Goal: Task Accomplishment & Management: Use online tool/utility

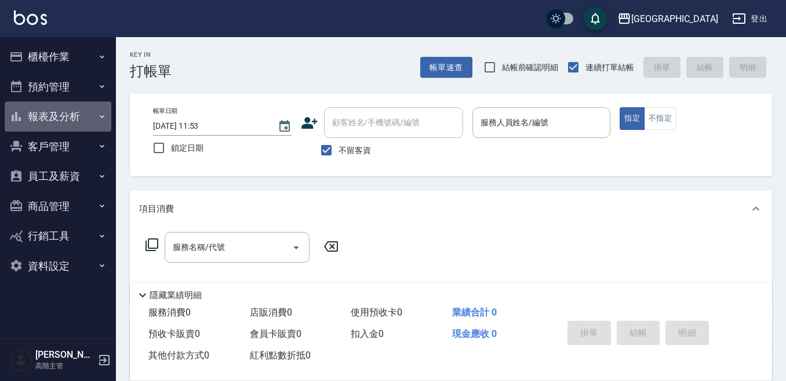
click at [64, 116] on button "報表及分析" at bounding box center [58, 116] width 107 height 30
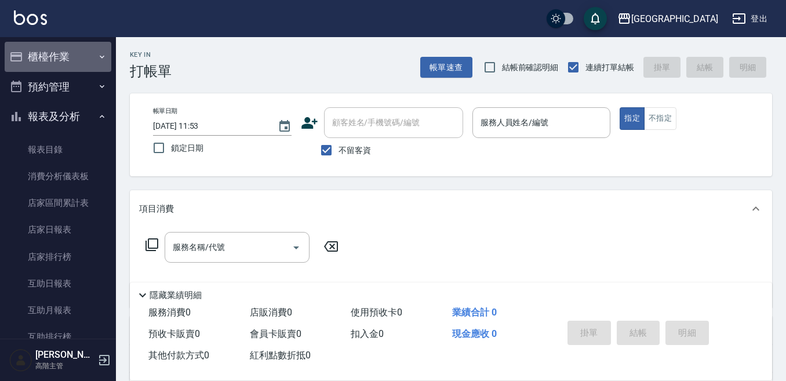
click at [85, 52] on button "櫃檯作業" at bounding box center [58, 57] width 107 height 30
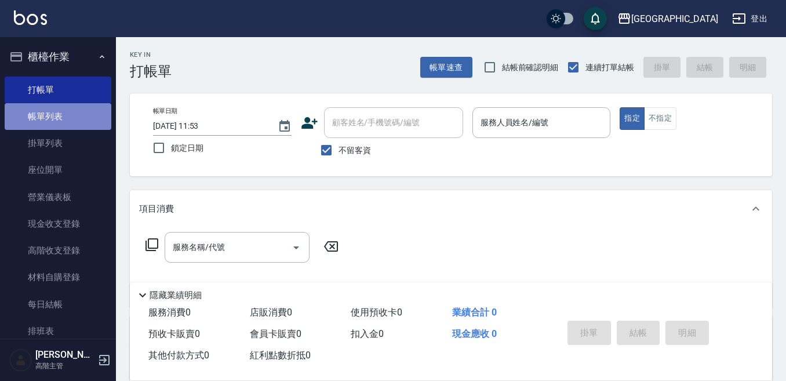
click at [57, 124] on link "帳單列表" at bounding box center [58, 116] width 107 height 27
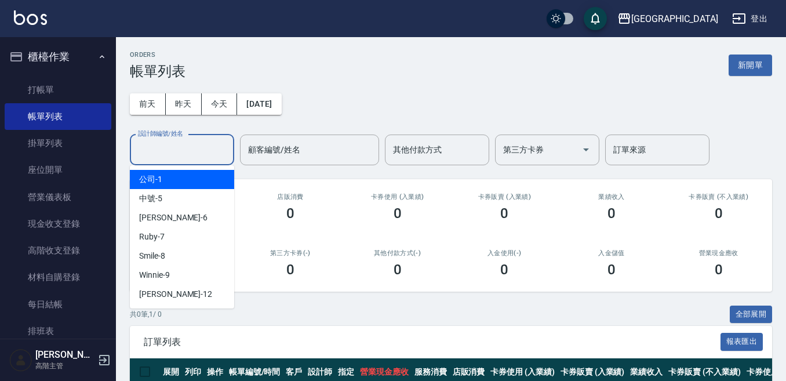
click at [204, 148] on input "設計師編號/姓名" at bounding box center [182, 150] width 94 height 20
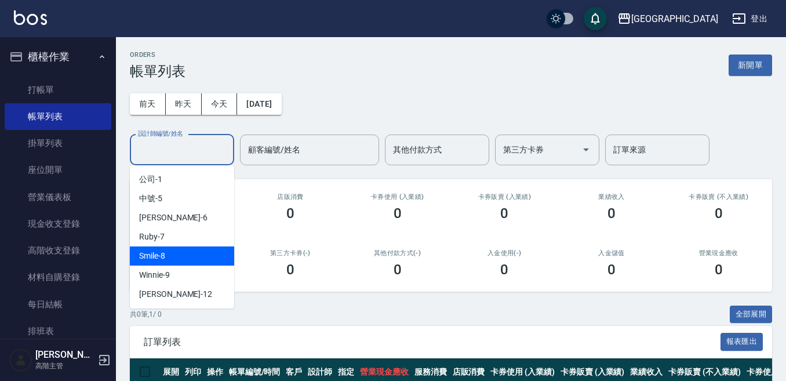
click at [183, 255] on div "Smile -8" at bounding box center [182, 255] width 104 height 19
type input "Smile-8"
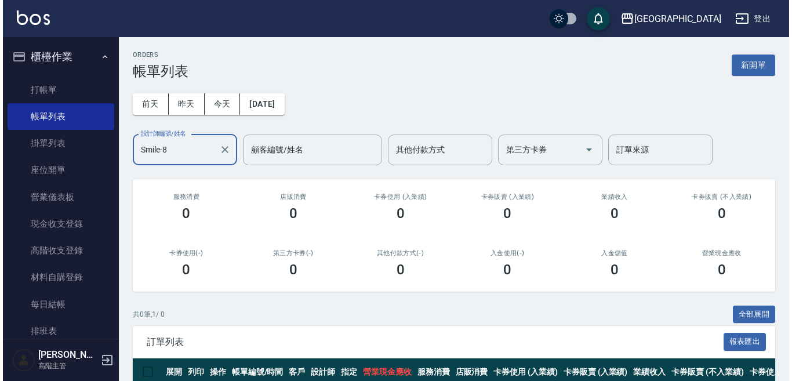
scroll to position [60, 0]
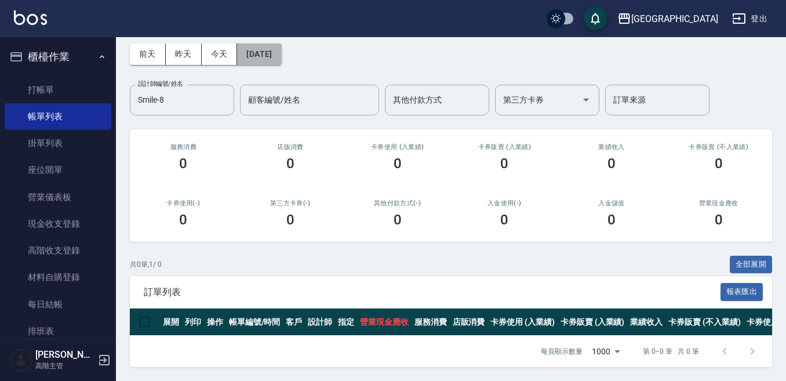
click at [264, 43] on button "[DATE]" at bounding box center [259, 53] width 44 height 21
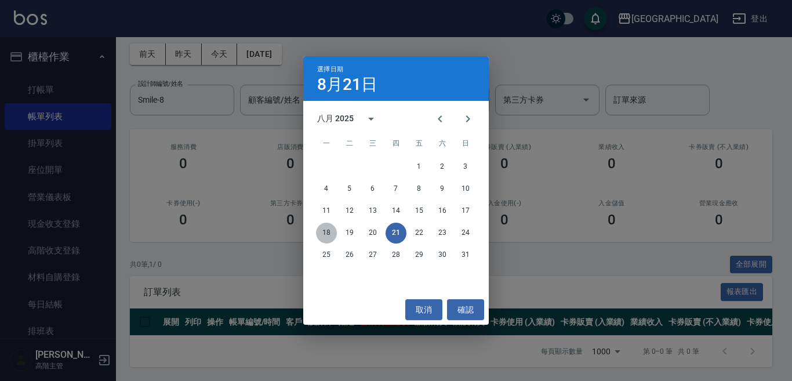
click at [320, 233] on button "18" at bounding box center [326, 233] width 21 height 21
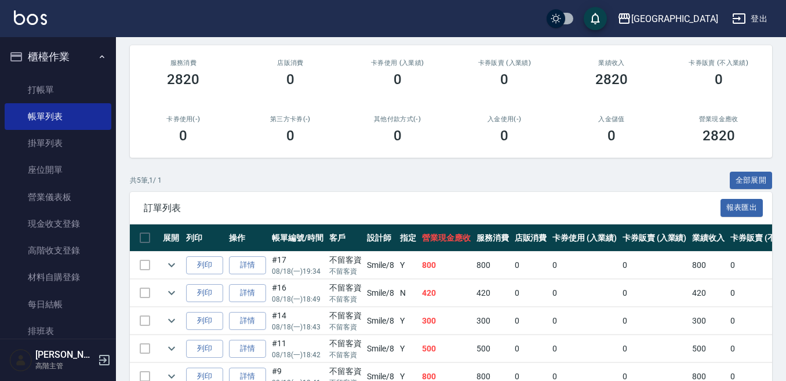
scroll to position [174, 0]
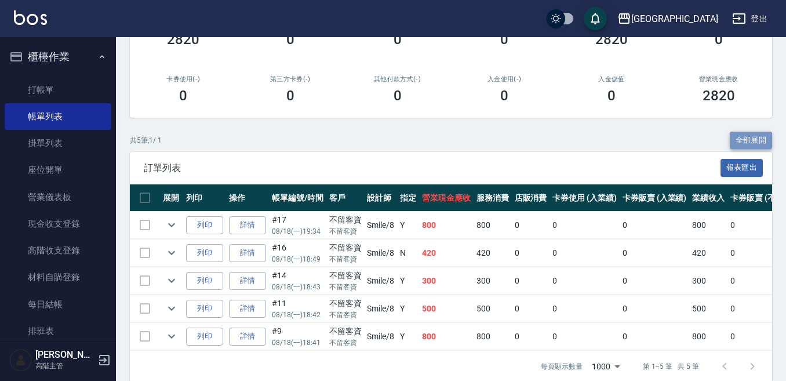
click at [763, 134] on button "全部展開" at bounding box center [751, 141] width 43 height 18
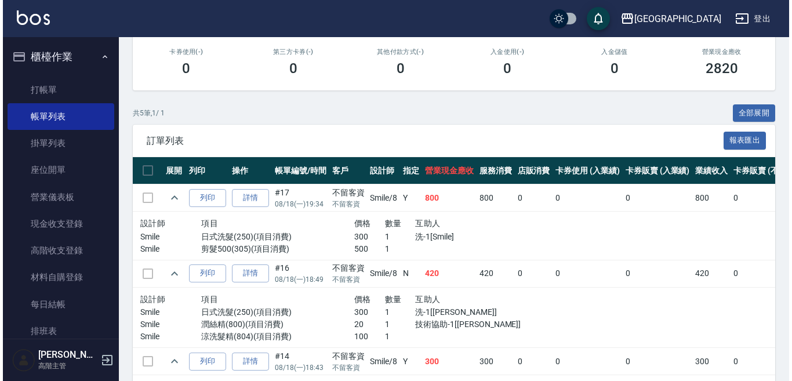
scroll to position [20, 0]
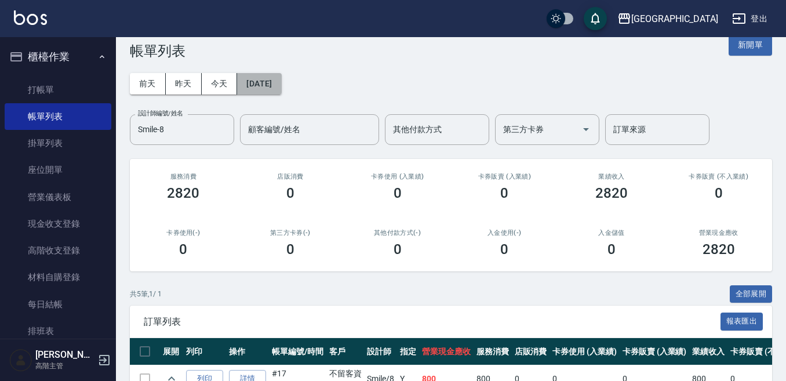
click at [280, 83] on button "[DATE]" at bounding box center [259, 83] width 44 height 21
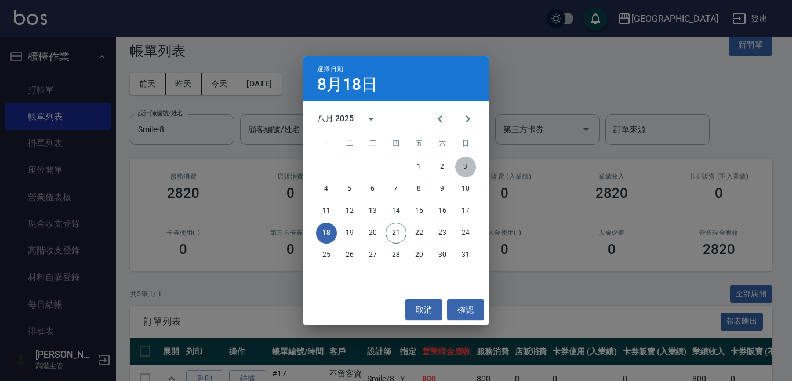
click at [466, 166] on button "3" at bounding box center [465, 167] width 21 height 21
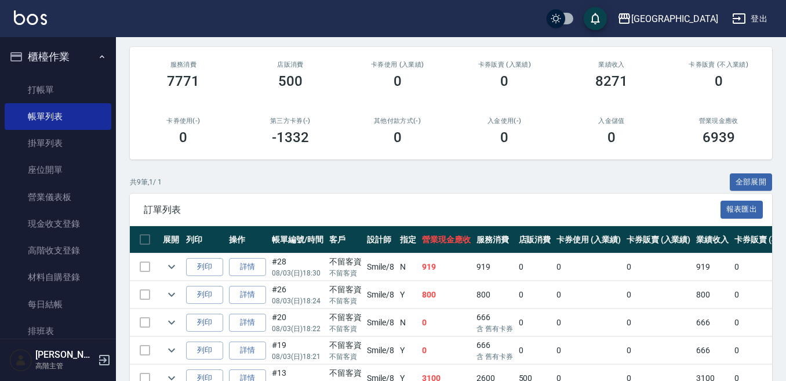
scroll to position [174, 0]
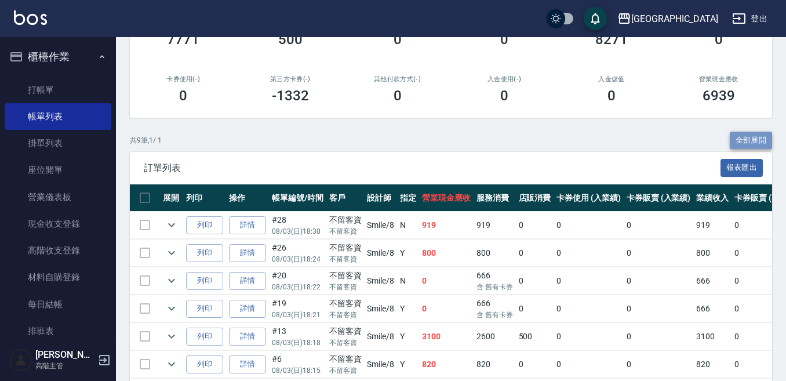
click at [744, 137] on button "全部展開" at bounding box center [751, 141] width 43 height 18
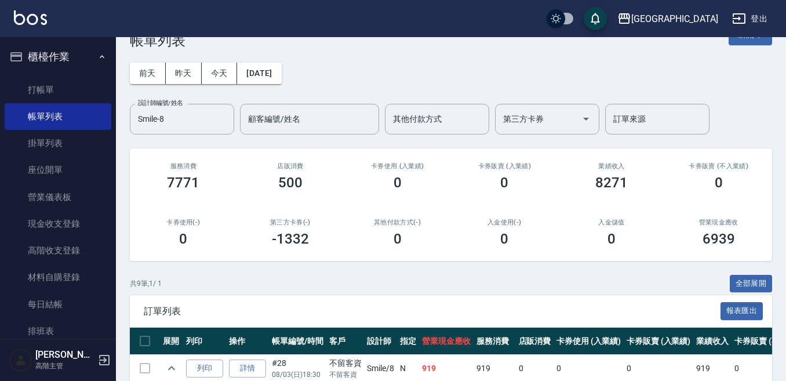
scroll to position [0, 0]
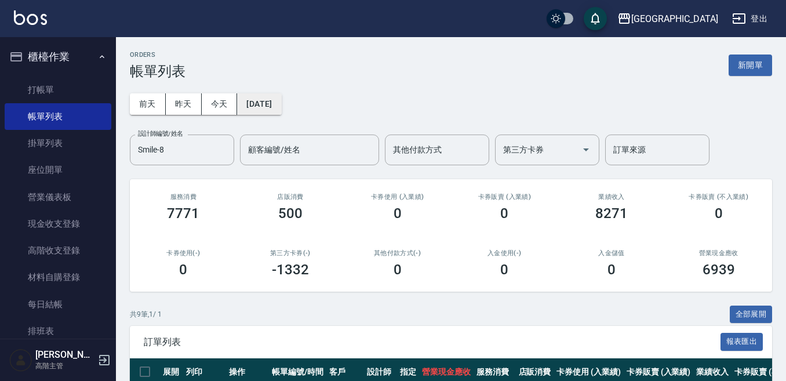
click at [278, 103] on button "[DATE]" at bounding box center [259, 103] width 44 height 21
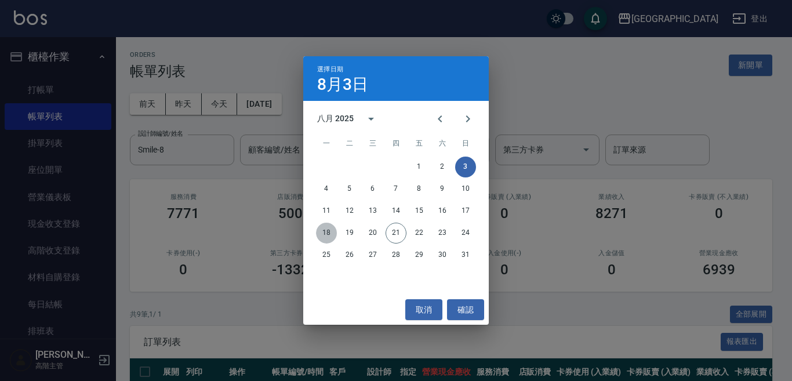
click at [332, 228] on button "18" at bounding box center [326, 233] width 21 height 21
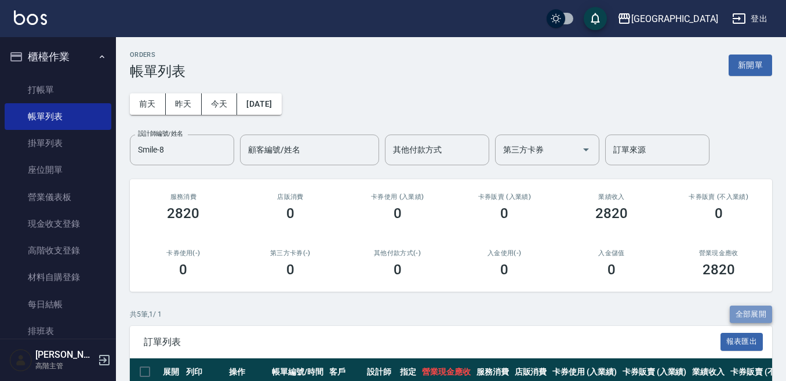
click at [765, 314] on button "全部展開" at bounding box center [751, 315] width 43 height 18
drag, startPoint x: 280, startPoint y: 107, endPoint x: 288, endPoint y: 106, distance: 7.6
click at [281, 106] on button "[DATE]" at bounding box center [259, 103] width 44 height 21
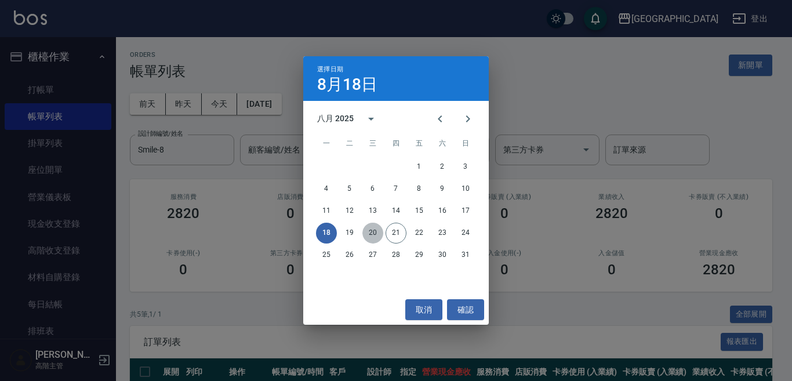
click at [376, 238] on button "20" at bounding box center [372, 233] width 21 height 21
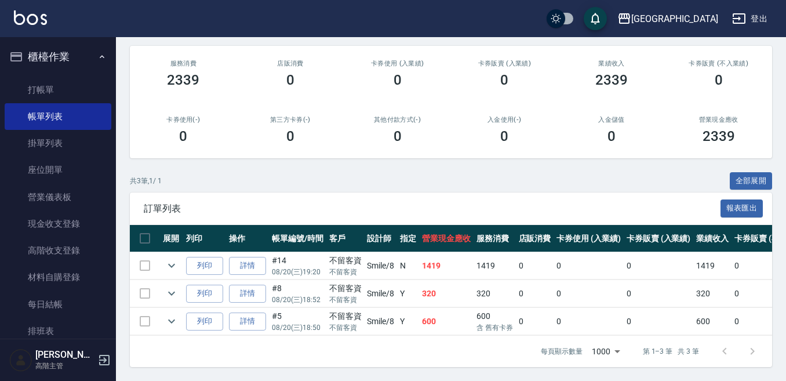
scroll to position [143, 0]
click at [753, 172] on button "全部展開" at bounding box center [751, 181] width 43 height 18
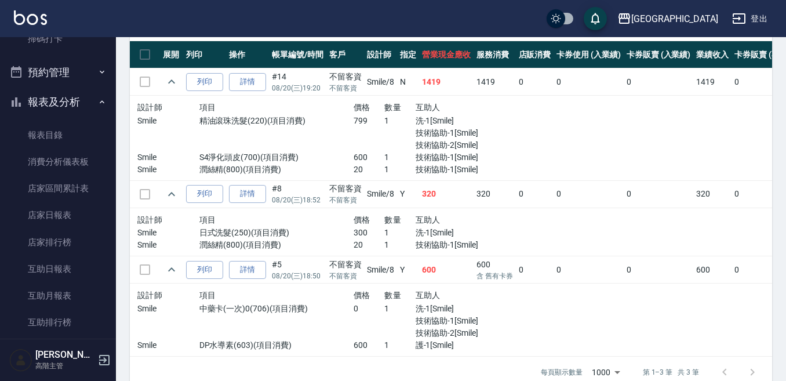
scroll to position [348, 0]
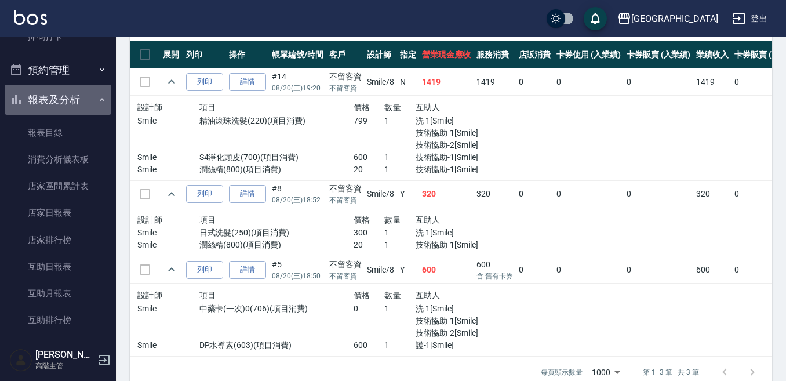
click at [85, 93] on button "報表及分析" at bounding box center [58, 100] width 107 height 30
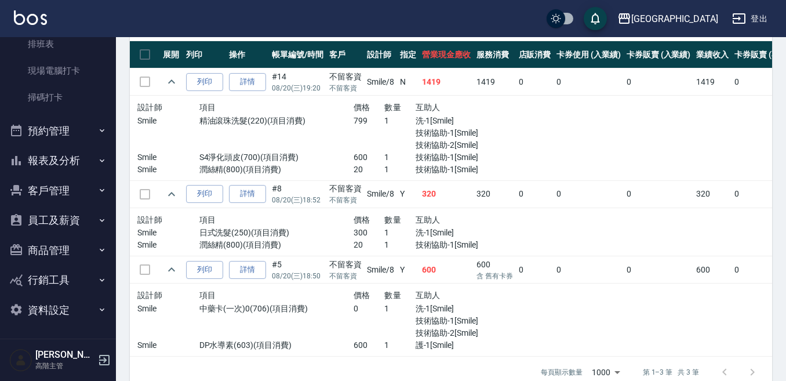
scroll to position [287, 0]
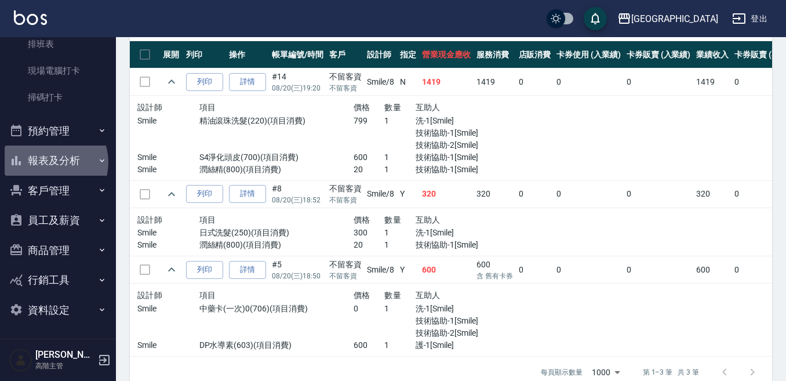
click at [50, 161] on button "報表及分析" at bounding box center [58, 161] width 107 height 30
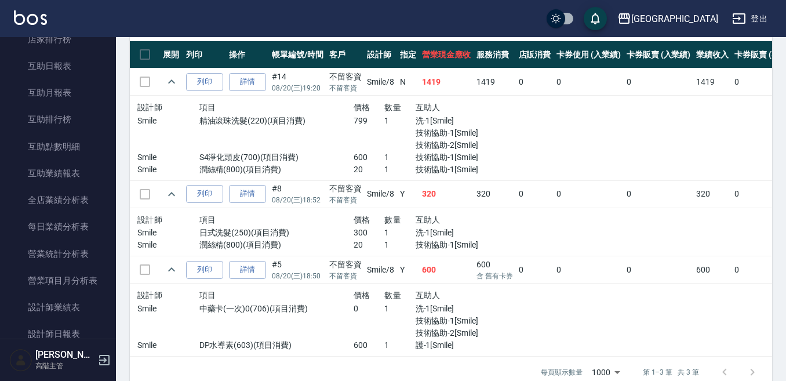
scroll to position [580, 0]
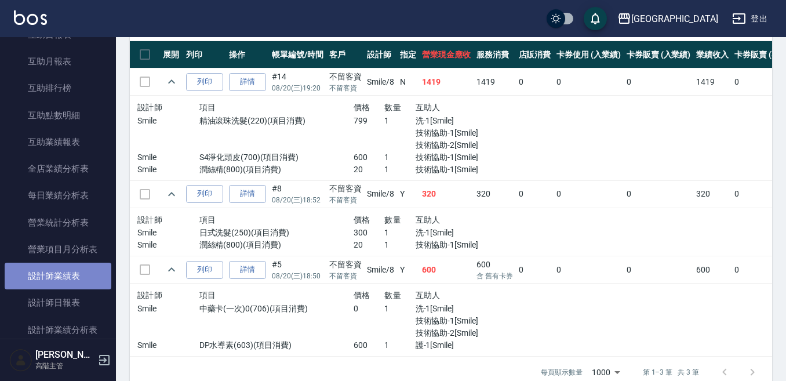
click at [82, 266] on link "設計師業績表" at bounding box center [58, 276] width 107 height 27
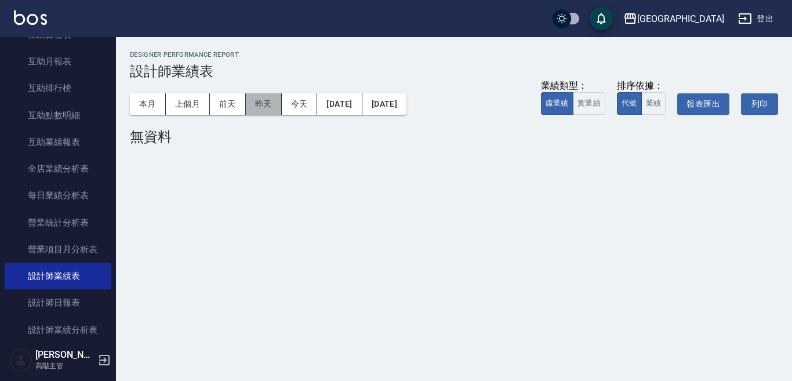
click at [269, 102] on button "昨天" at bounding box center [264, 103] width 36 height 21
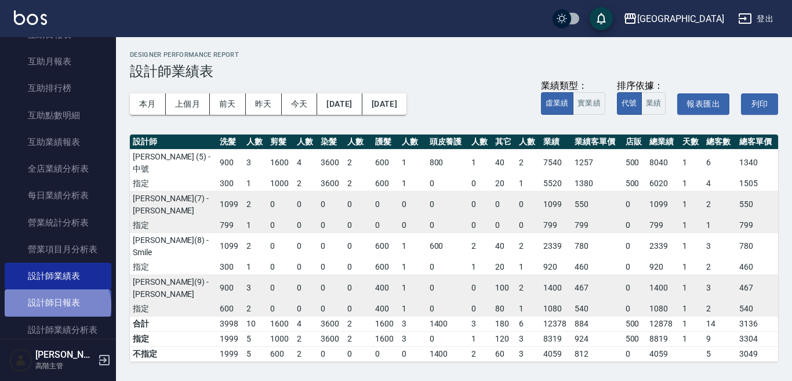
click at [56, 306] on link "設計師日報表" at bounding box center [58, 302] width 107 height 27
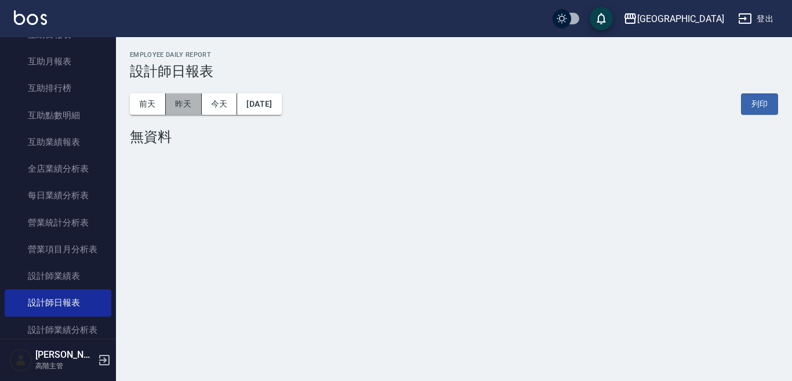
click at [175, 103] on button "昨天" at bounding box center [184, 103] width 36 height 21
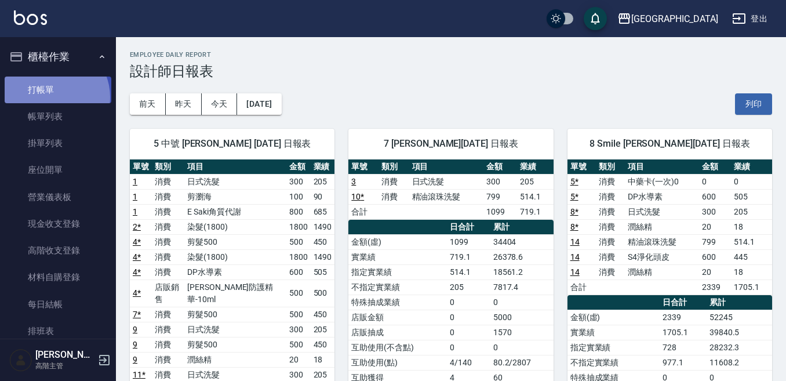
click at [50, 97] on link "打帳單" at bounding box center [58, 90] width 107 height 27
